Goal: Task Accomplishment & Management: Use online tool/utility

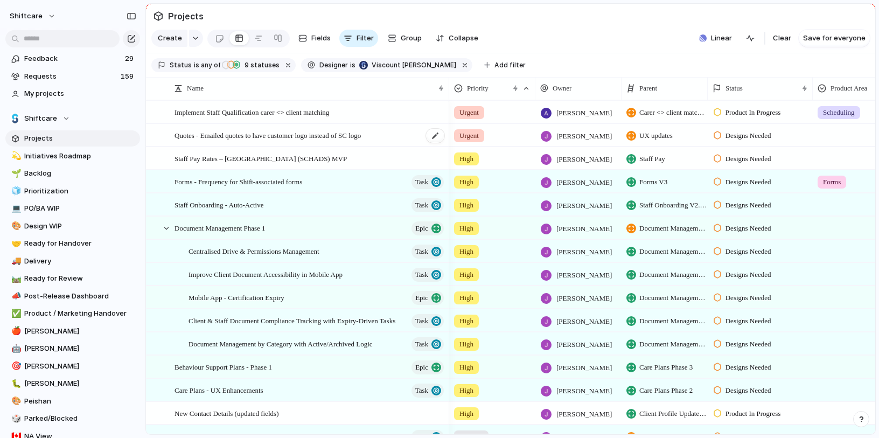
click at [245, 141] on span "Quotes - Emailed quotes to have customer logo instead of SC logo" at bounding box center [268, 135] width 186 height 12
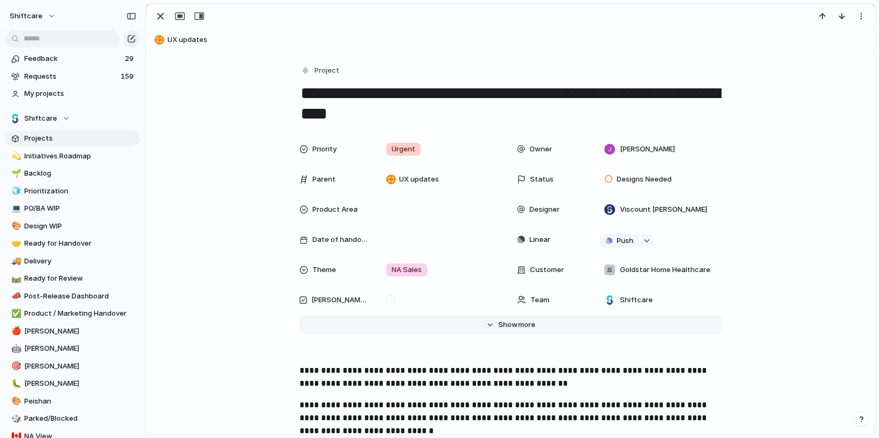
click at [498, 328] on span "Show" at bounding box center [507, 324] width 19 height 11
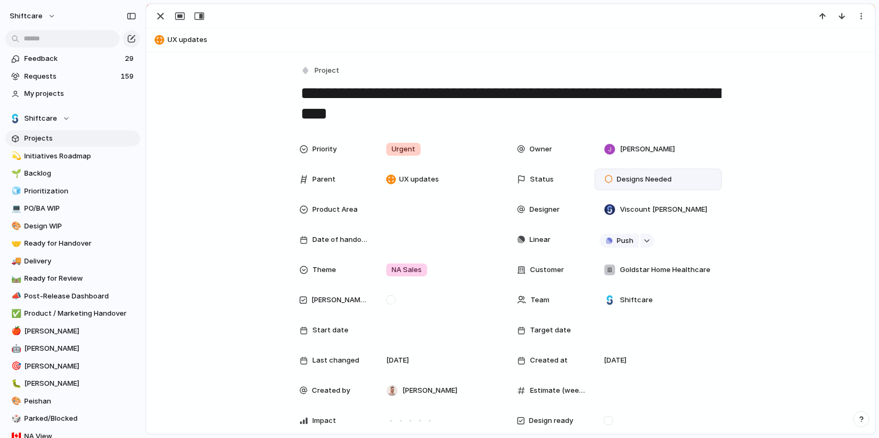
click at [630, 181] on span "Designs Needed" at bounding box center [644, 179] width 55 height 11
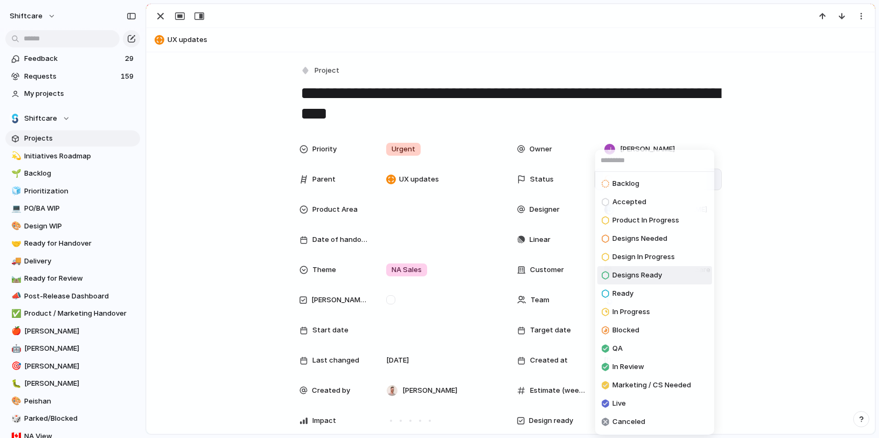
click at [652, 270] on span "Designs Ready" at bounding box center [638, 275] width 50 height 11
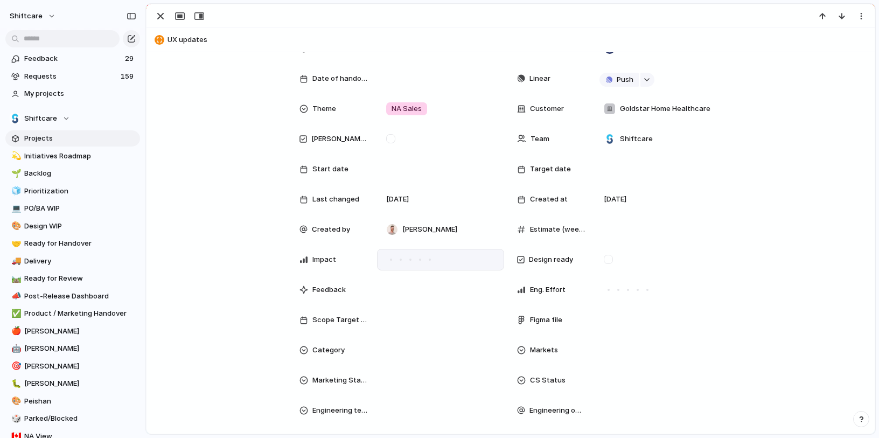
scroll to position [175, 0]
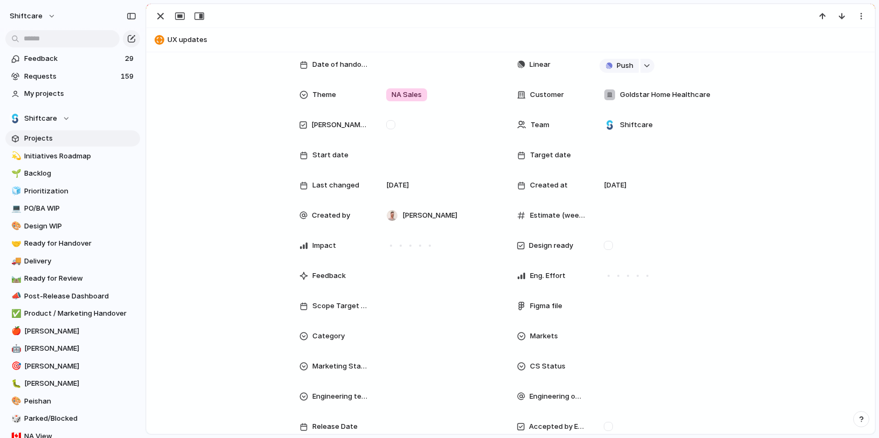
click at [556, 305] on span "Figma file" at bounding box center [546, 306] width 32 height 11
click at [613, 307] on p at bounding box center [620, 306] width 40 height 13
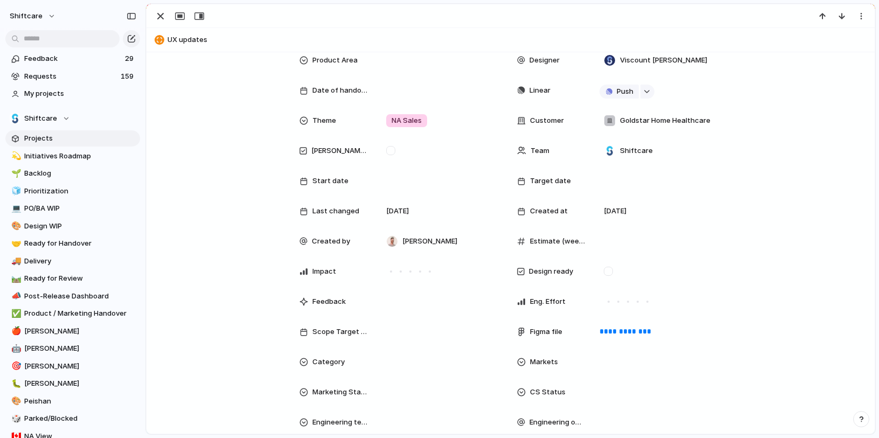
click at [818, 265] on div "**********" at bounding box center [510, 266] width 703 height 554
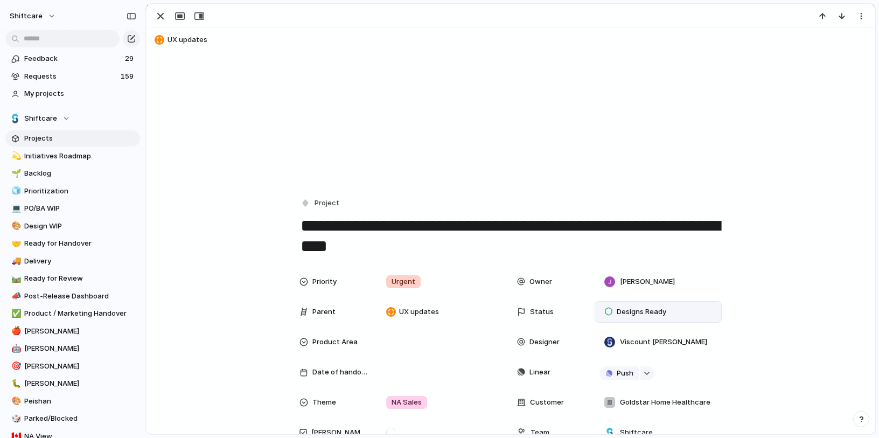
scroll to position [37, 0]
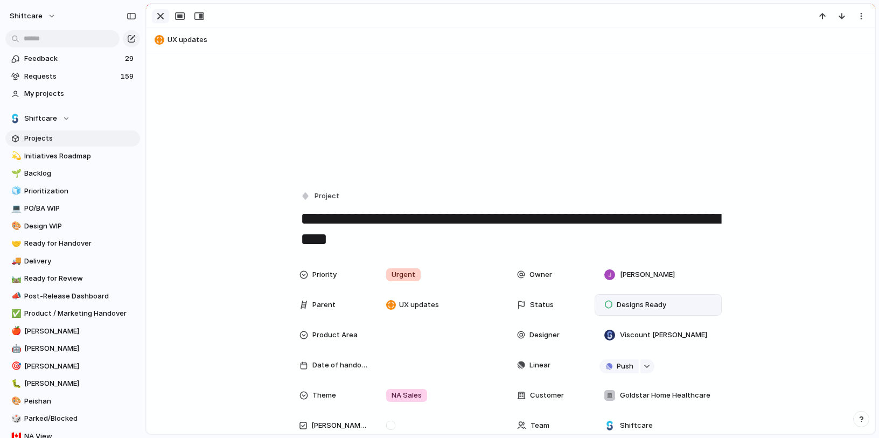
click at [159, 18] on div "button" at bounding box center [160, 16] width 13 height 13
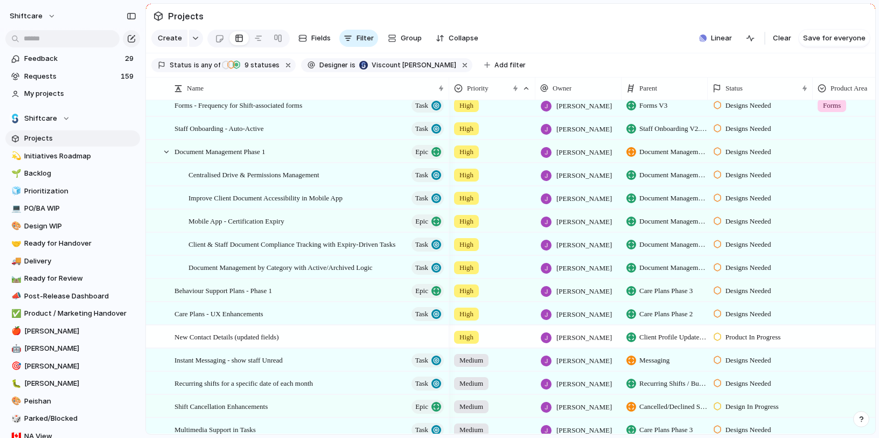
scroll to position [184, 0]
